Goal: Check status

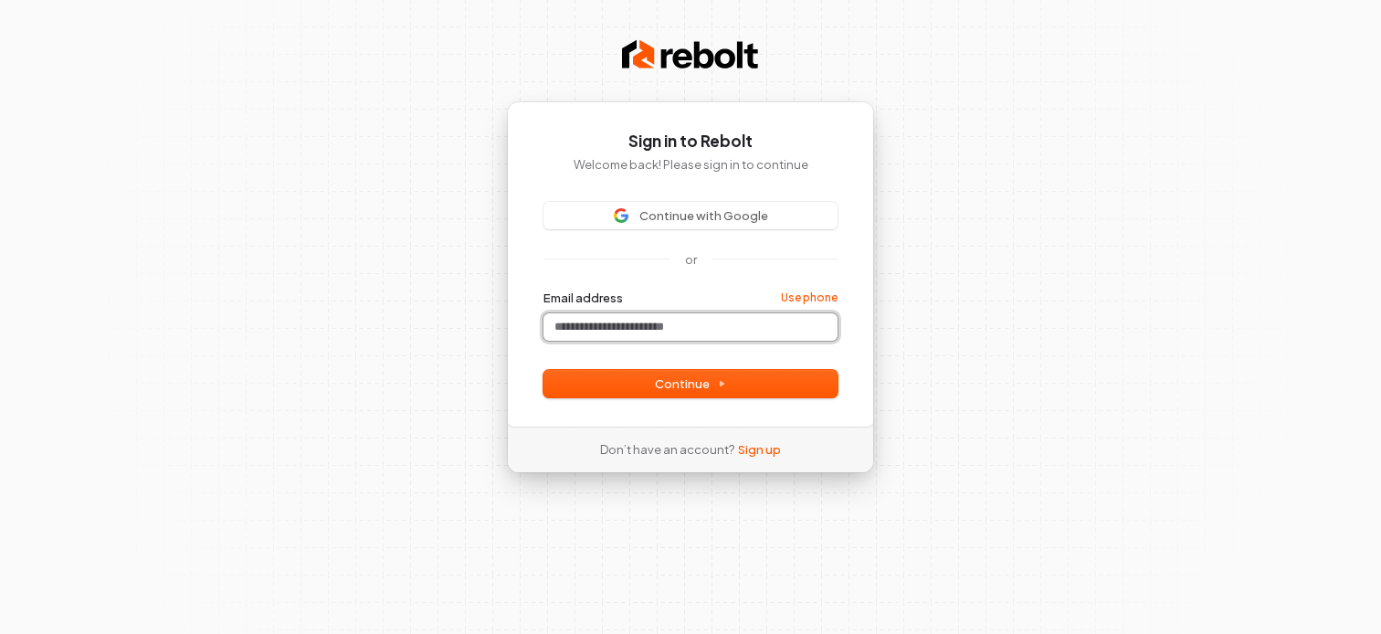
click at [665, 330] on input "Email address" at bounding box center [690, 326] width 294 height 27
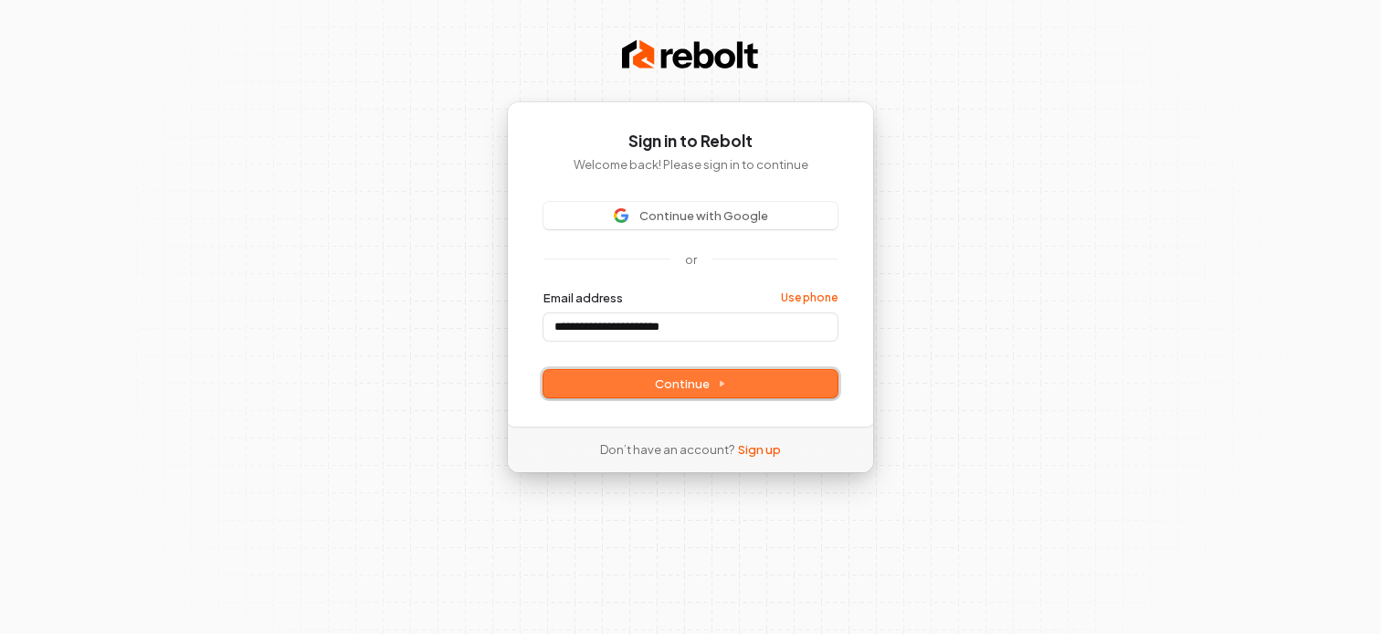
click at [671, 388] on span "Continue" at bounding box center [690, 383] width 71 height 16
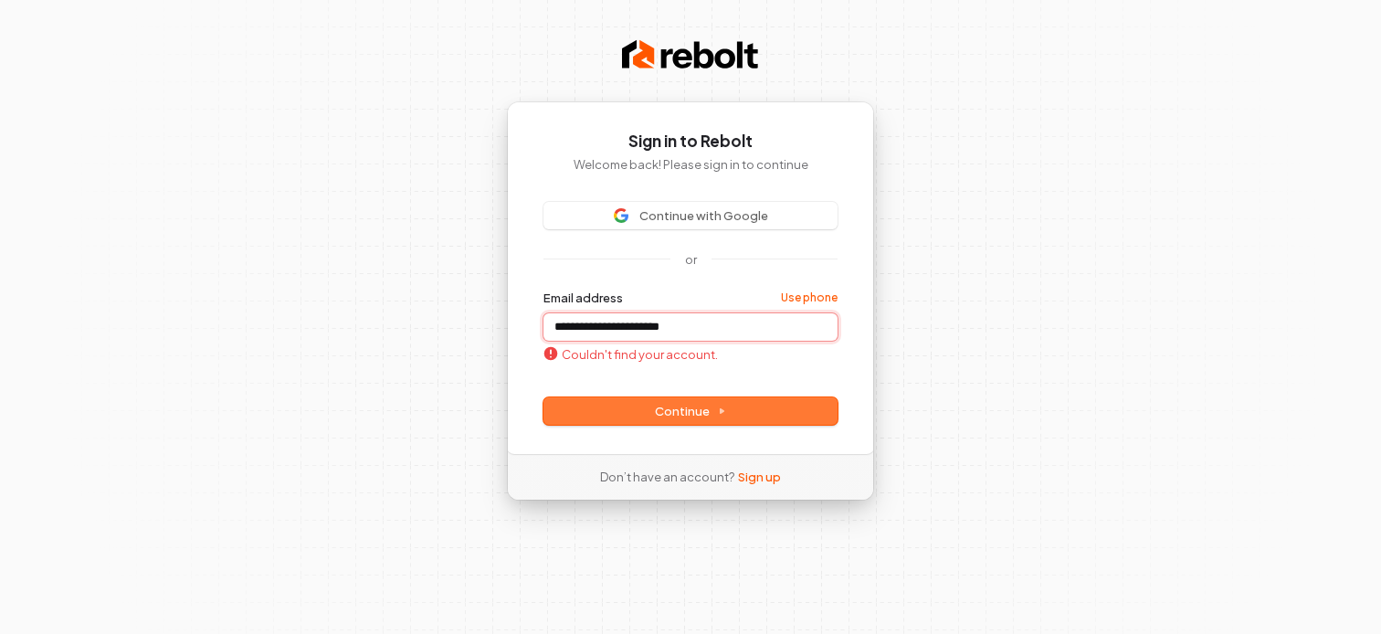
click at [560, 328] on input "**********" at bounding box center [690, 326] width 294 height 27
click at [653, 408] on button "Continue" at bounding box center [690, 410] width 294 height 27
type input "**********"
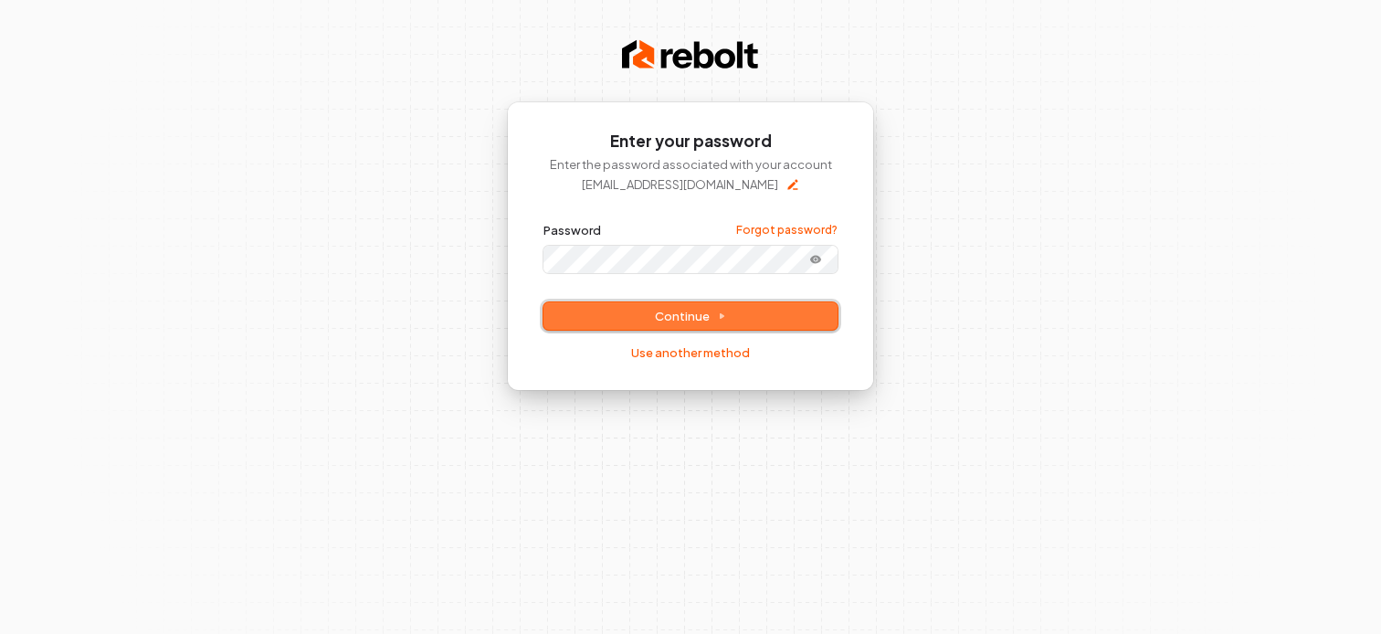
click at [709, 311] on span "Continue" at bounding box center [690, 316] width 71 height 16
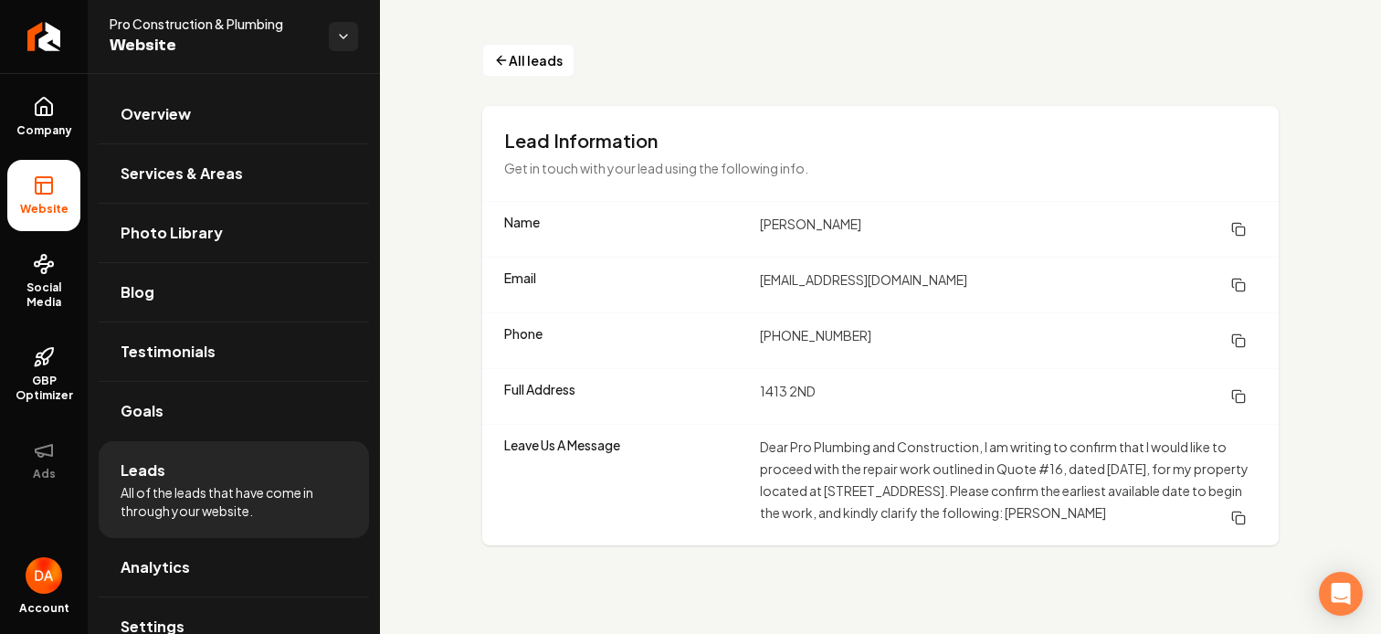
click at [1244, 525] on icon "Main content area" at bounding box center [1238, 518] width 15 height 15
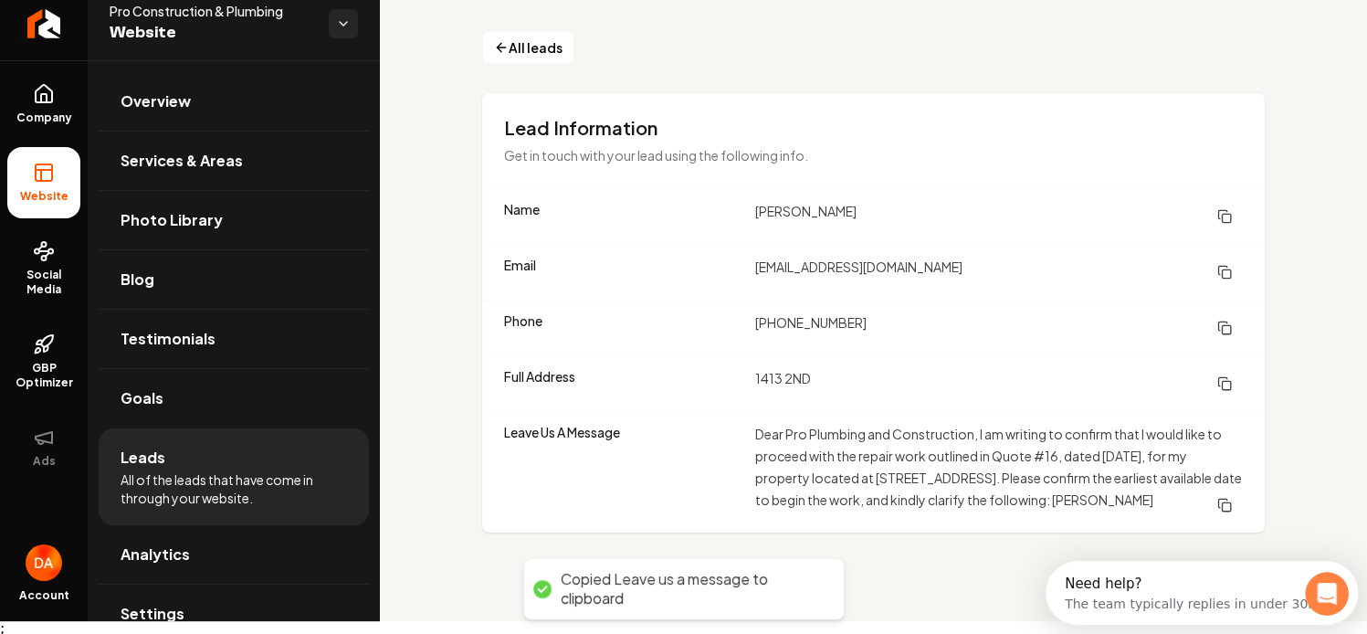
scroll to position [16, 0]
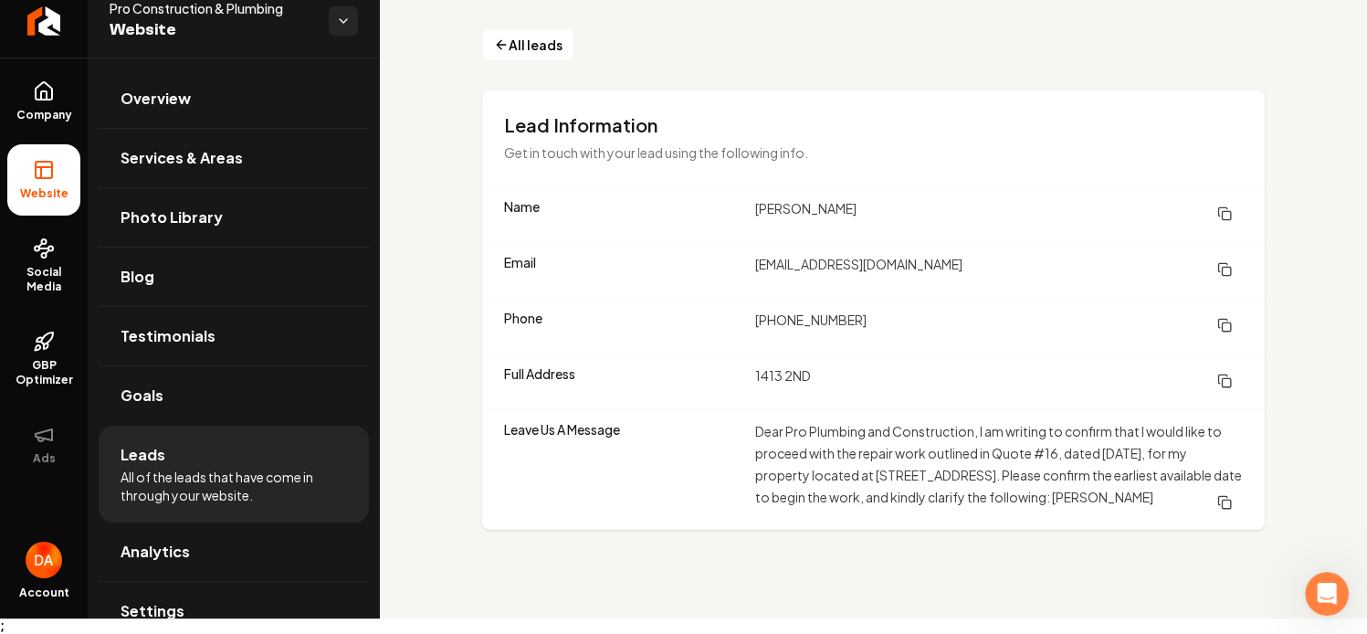
click at [1013, 483] on dd "Dear Pro Plumbing and Construction, I am writing to confirm that I would like t…" at bounding box center [999, 469] width 488 height 99
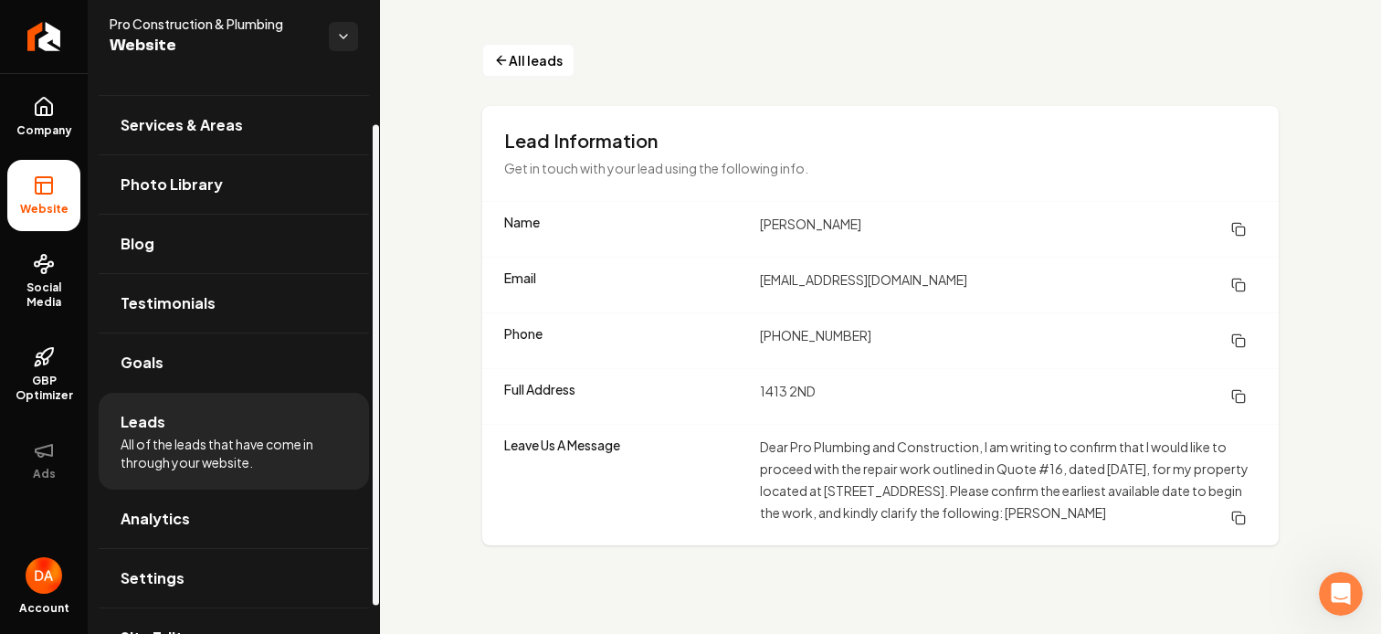
scroll to position [91, 0]
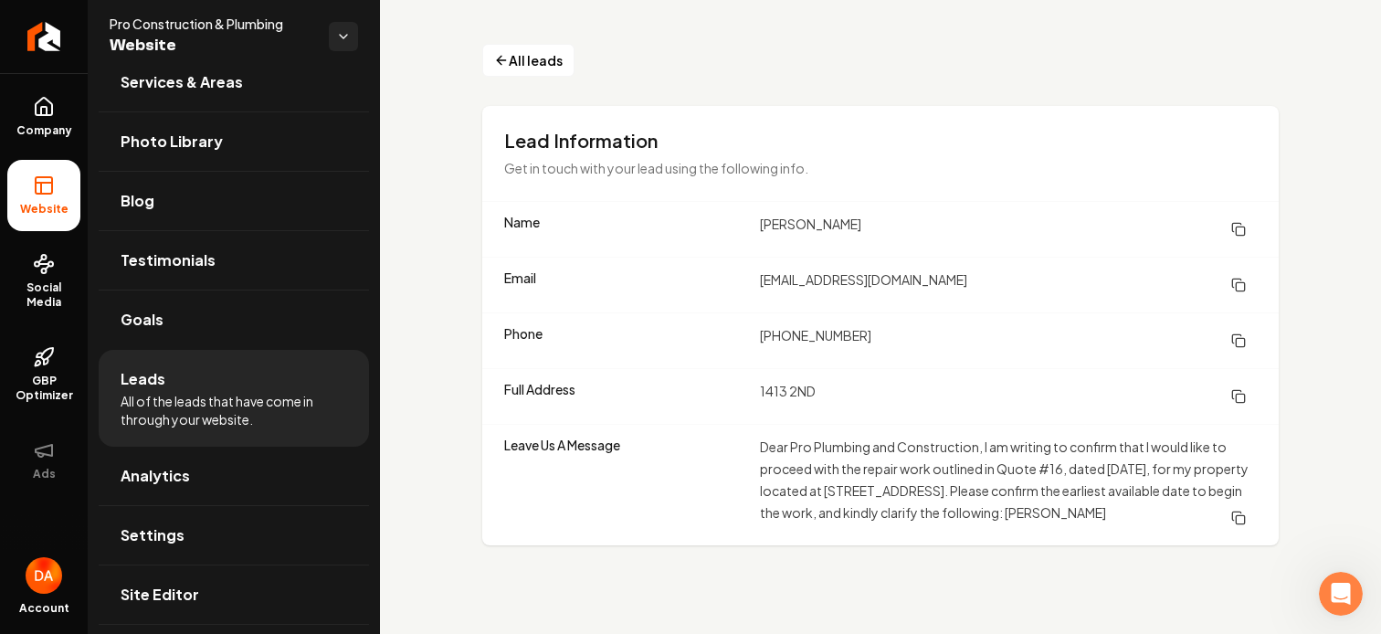
click at [1034, 469] on dd "Dear Pro Plumbing and Construction, I am writing to confirm that I would like t…" at bounding box center [1008, 485] width 497 height 99
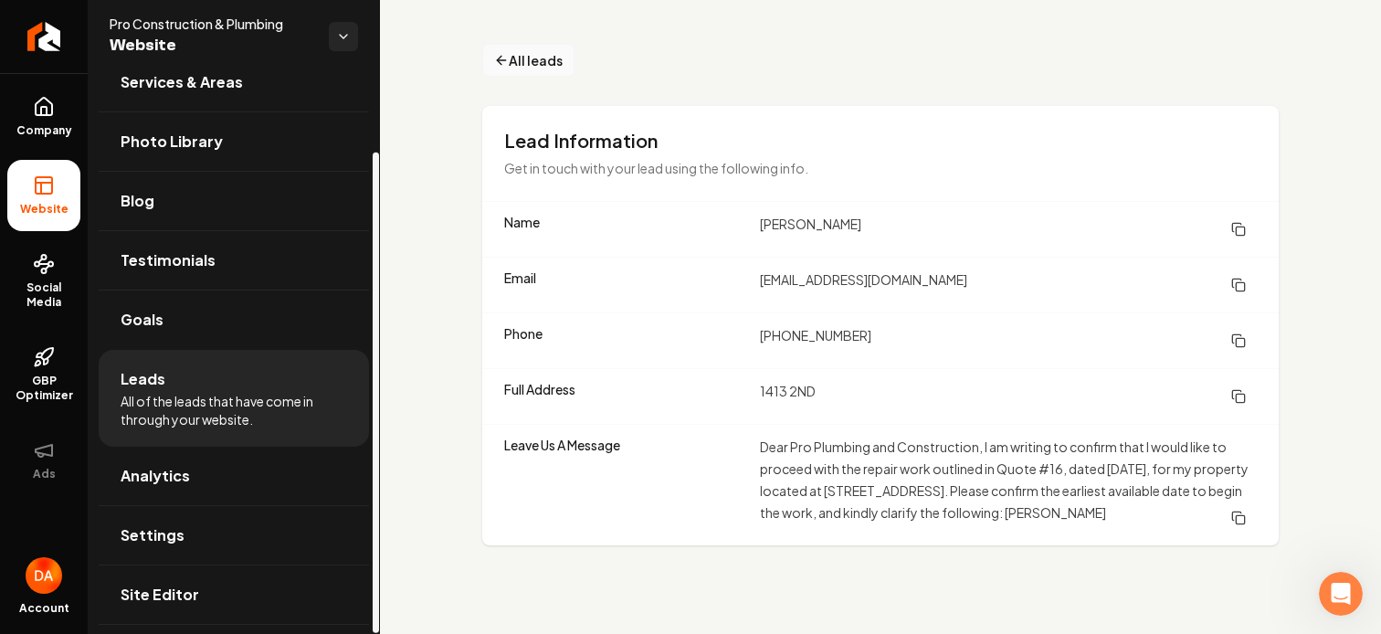
click at [511, 67] on span "All leads" at bounding box center [536, 60] width 54 height 19
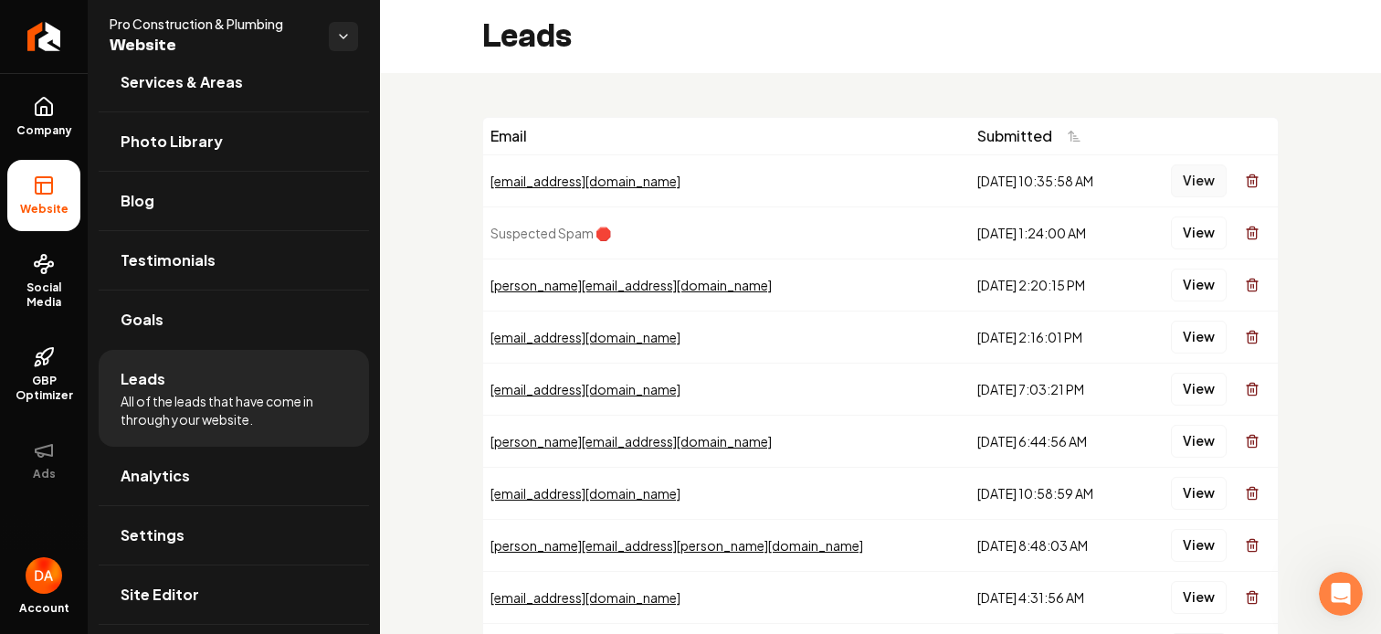
click at [1176, 176] on button "View" at bounding box center [1199, 180] width 56 height 33
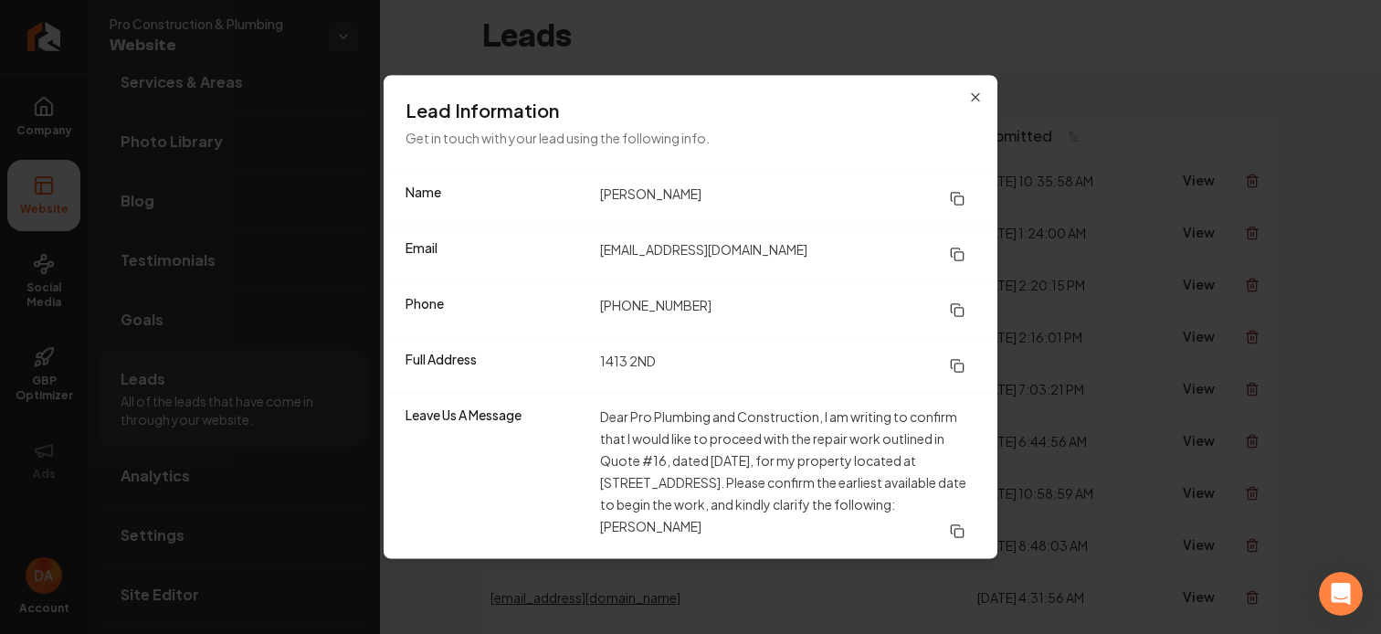
click at [983, 98] on div "Lead Information Get in touch with your lead using the following info." at bounding box center [691, 123] width 614 height 95
click at [973, 95] on icon "button" at bounding box center [975, 97] width 7 height 7
